Goal: Check status: Check status

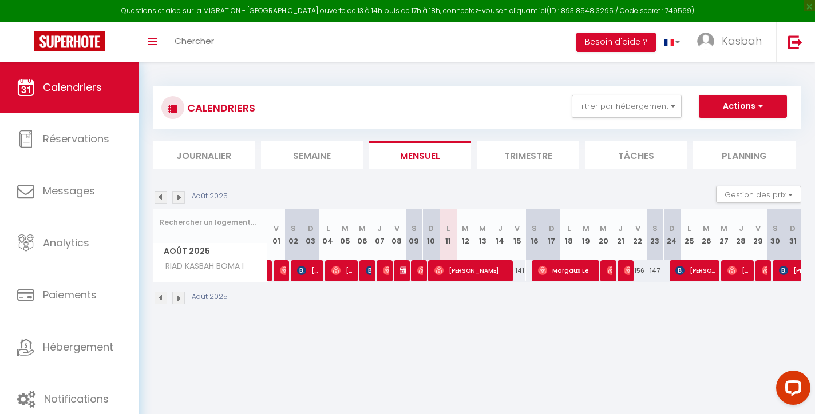
click at [160, 298] on img at bounding box center [161, 298] width 13 height 13
select select
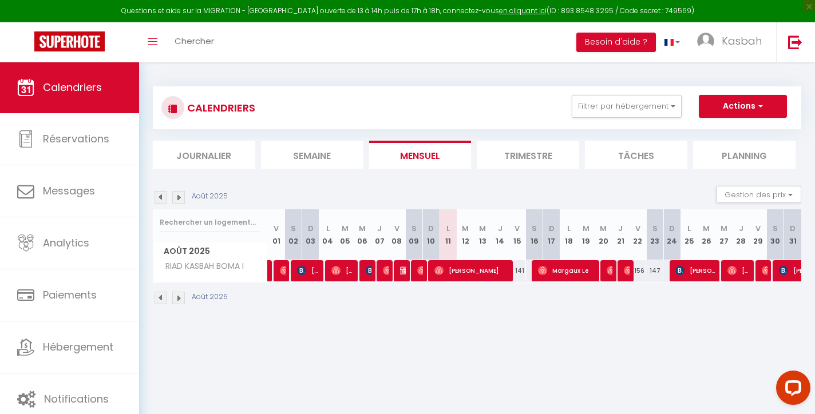
select select
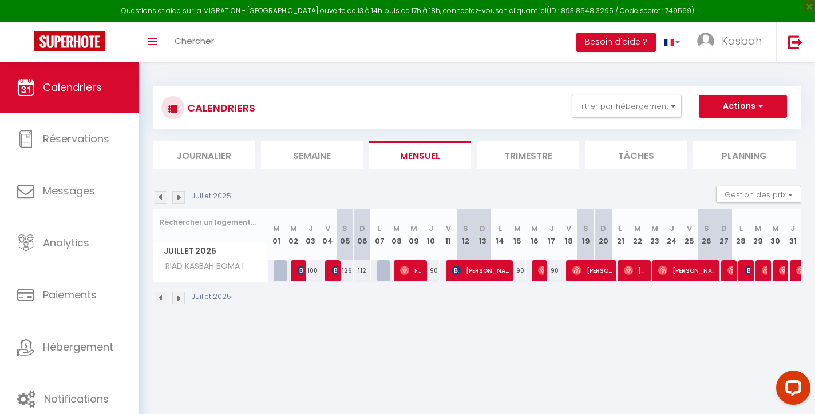
click at [746, 276] on span "[PERSON_NAME]" at bounding box center [747, 271] width 6 height 22
select select "KO"
select select "0"
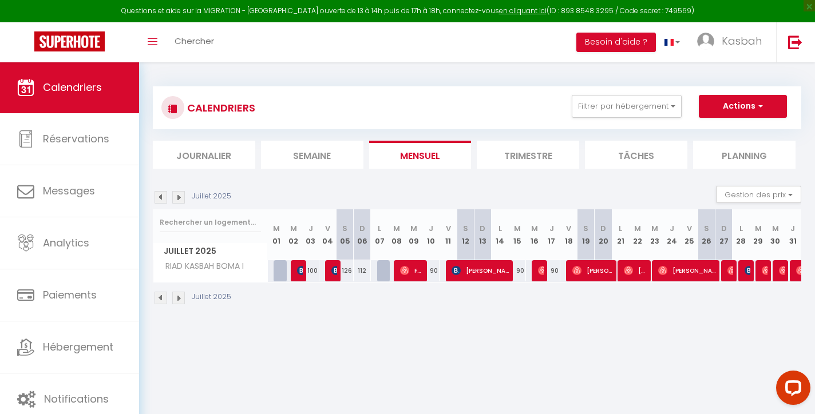
select select "1"
select select
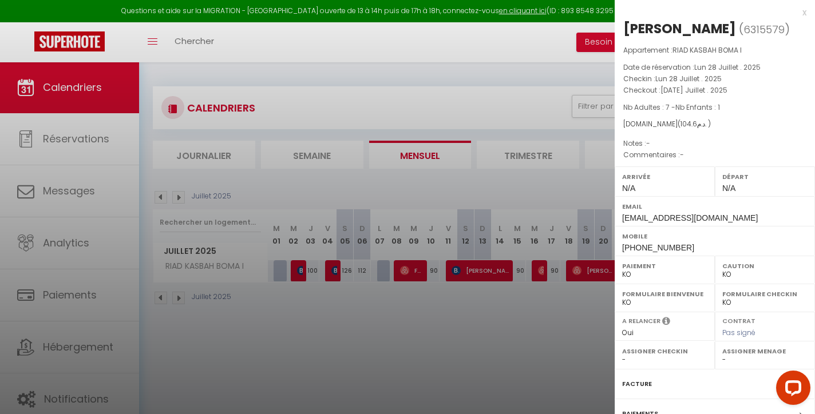
click at [639, 278] on div "Paiement OK KO" at bounding box center [665, 270] width 100 height 28
select select "OK"
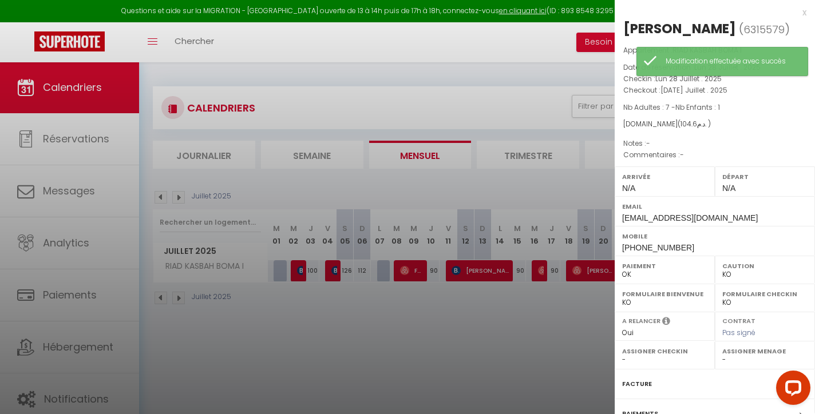
click at [806, 14] on div "x" at bounding box center [711, 13] width 192 height 14
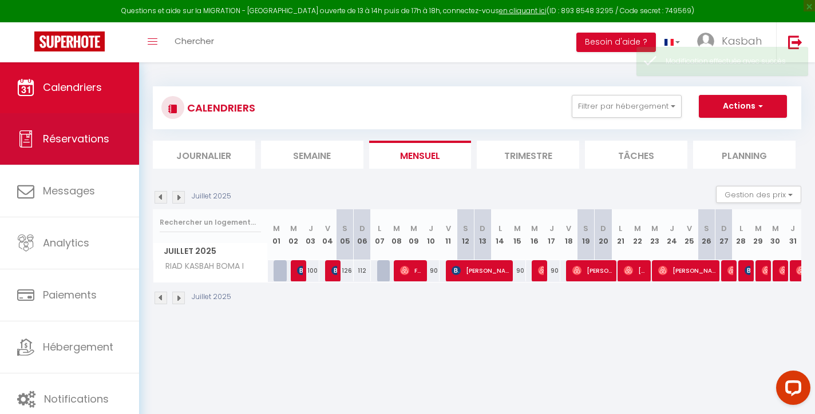
click at [109, 132] on link "Réservations" at bounding box center [69, 139] width 139 height 52
select select "not_cancelled"
